Goal: Answer question/provide support

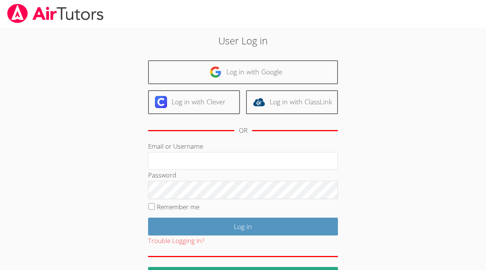
click at [267, 81] on link "Log in with Google" at bounding box center [243, 72] width 190 height 24
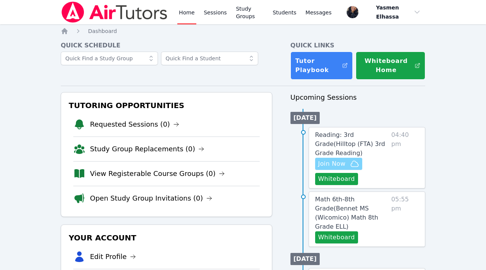
click at [347, 163] on span "Join Now" at bounding box center [338, 163] width 41 height 9
click at [324, 177] on button "Whiteboard" at bounding box center [336, 179] width 43 height 12
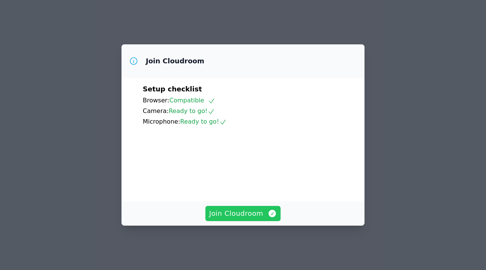
click at [265, 212] on button "Join Cloudroom" at bounding box center [243, 213] width 76 height 15
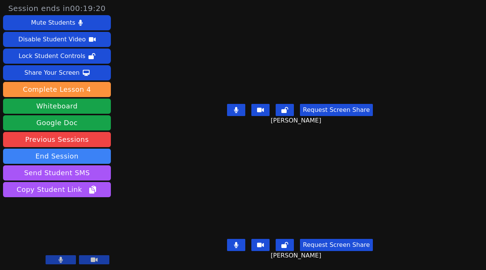
click at [238, 246] on icon at bounding box center [236, 245] width 4 height 6
click at [240, 243] on icon at bounding box center [236, 245] width 8 height 6
click at [238, 108] on icon at bounding box center [236, 110] width 4 height 6
click at [242, 105] on button at bounding box center [236, 110] width 18 height 12
click at [238, 246] on icon at bounding box center [236, 245] width 4 height 6
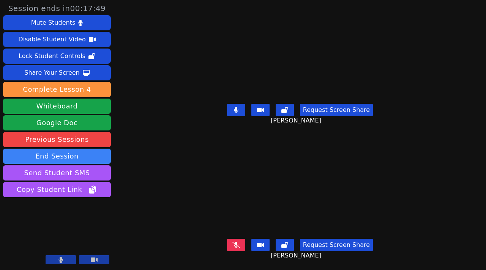
click at [244, 110] on button at bounding box center [236, 110] width 18 height 12
click at [240, 242] on icon at bounding box center [236, 245] width 8 height 6
click at [238, 242] on icon at bounding box center [236, 245] width 5 height 6
click at [240, 111] on icon at bounding box center [236, 110] width 8 height 6
click at [240, 245] on icon at bounding box center [236, 245] width 8 height 6
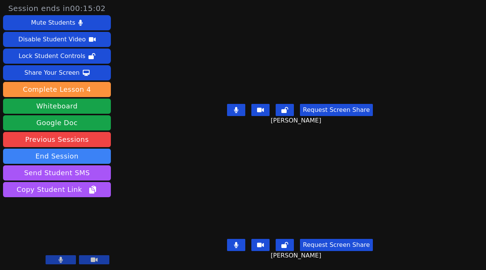
click at [242, 247] on button at bounding box center [236, 245] width 18 height 12
click at [237, 247] on icon at bounding box center [236, 245] width 8 height 6
click at [238, 113] on icon at bounding box center [236, 110] width 4 height 6
click at [238, 247] on icon at bounding box center [236, 245] width 4 height 6
click at [240, 246] on icon at bounding box center [236, 245] width 8 height 6
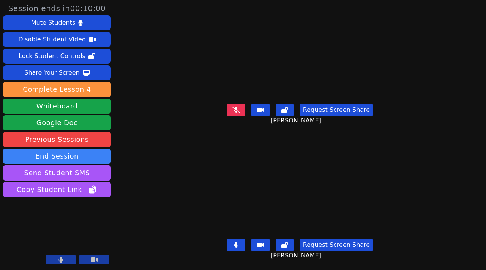
click at [245, 246] on button at bounding box center [236, 245] width 18 height 12
click at [237, 249] on button at bounding box center [236, 245] width 18 height 12
click at [238, 246] on icon at bounding box center [236, 245] width 5 height 6
click at [238, 246] on icon at bounding box center [236, 245] width 8 height 6
click at [234, 245] on button at bounding box center [236, 245] width 18 height 12
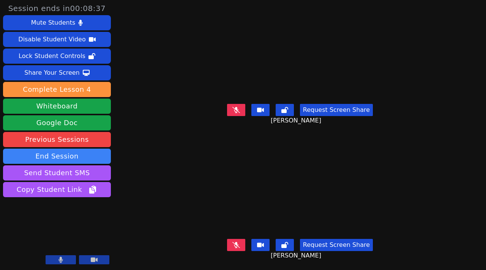
click at [238, 245] on icon at bounding box center [236, 245] width 8 height 6
click at [242, 247] on button at bounding box center [236, 245] width 18 height 12
click at [240, 248] on icon at bounding box center [236, 245] width 8 height 6
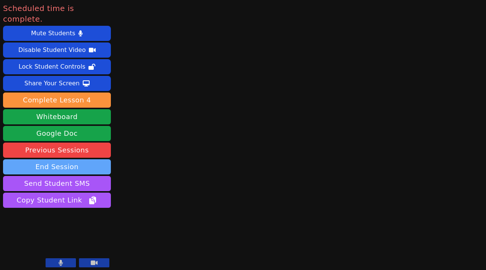
click at [48, 159] on button "End Session" at bounding box center [57, 166] width 108 height 15
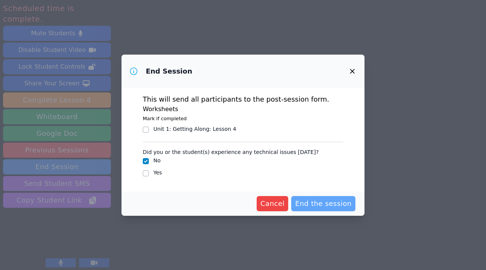
click at [347, 210] on button "End the session" at bounding box center [323, 203] width 64 height 15
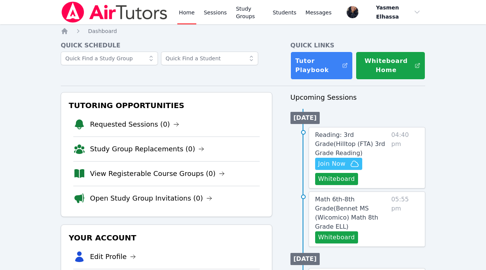
click at [187, 14] on link "Home" at bounding box center [186, 12] width 19 height 24
click at [332, 232] on button "Whiteboard" at bounding box center [336, 238] width 43 height 12
